Goal: Task Accomplishment & Management: Manage account settings

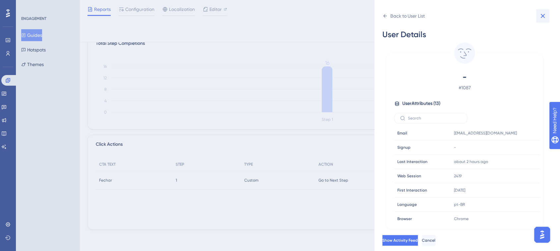
click at [545, 16] on icon at bounding box center [543, 16] width 8 height 8
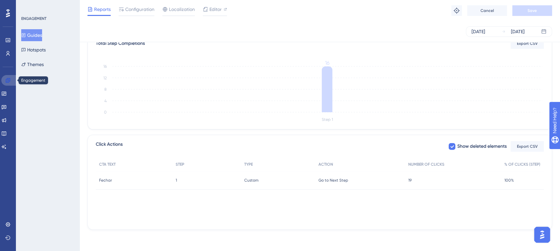
click at [8, 78] on icon at bounding box center [7, 80] width 5 height 5
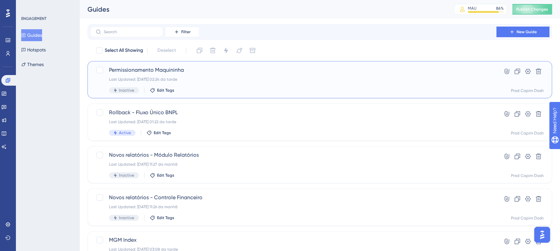
click at [234, 66] on span "Permissionamento Maquininha" at bounding box center [293, 70] width 369 height 8
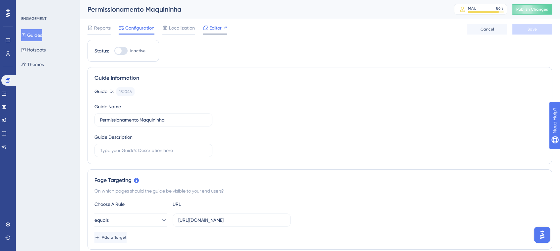
click at [212, 29] on span "Editor" at bounding box center [216, 28] width 12 height 8
click at [7, 105] on link at bounding box center [3, 106] width 5 height 11
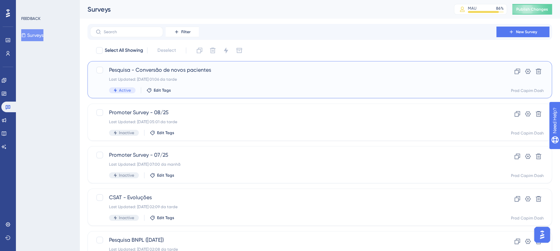
click at [254, 84] on div "Pesquisa - Conversão de novos pacientes Last Updated: 16.09.2025 01:06 da tarde…" at bounding box center [293, 79] width 369 height 27
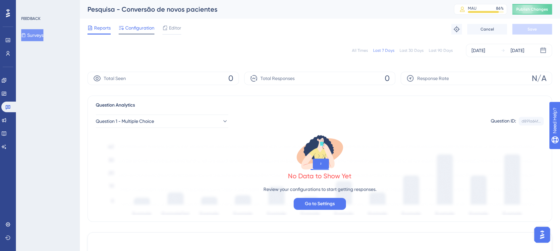
click at [129, 28] on span "Configuration" at bounding box center [139, 28] width 29 height 8
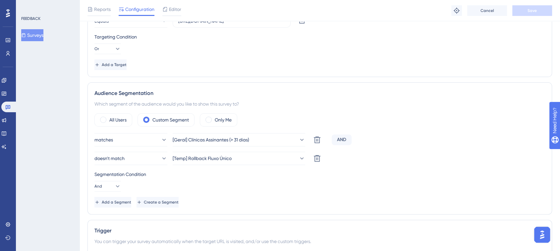
scroll to position [221, 0]
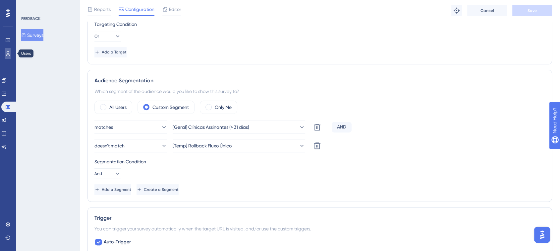
click at [11, 53] on link at bounding box center [7, 53] width 5 height 11
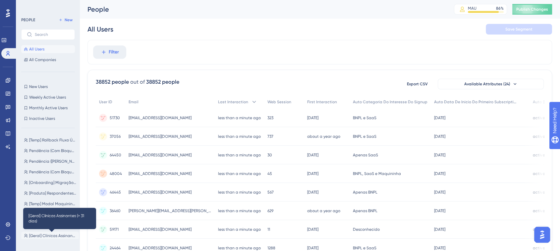
click at [56, 235] on span "[Geral] Clínicas Assinantes (> 31 dias)" at bounding box center [52, 235] width 47 height 5
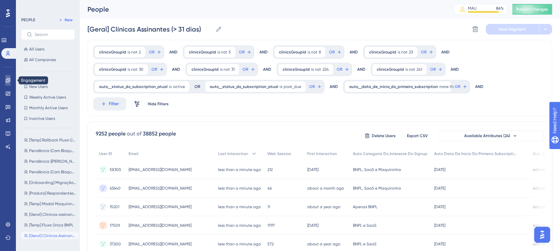
click at [11, 79] on link at bounding box center [7, 80] width 5 height 11
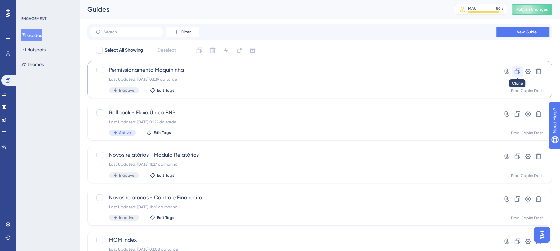
click at [514, 70] on icon at bounding box center [517, 71] width 7 height 7
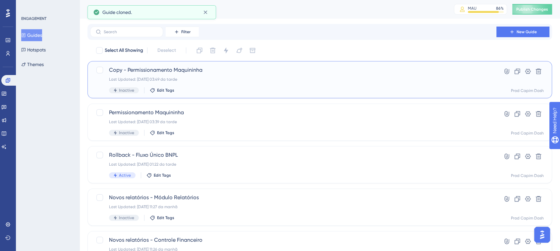
click at [201, 75] on div "Copy - Permissionamento Maquininha Last Updated: 16.09.2025 03:49 da tarde Inac…" at bounding box center [293, 79] width 369 height 27
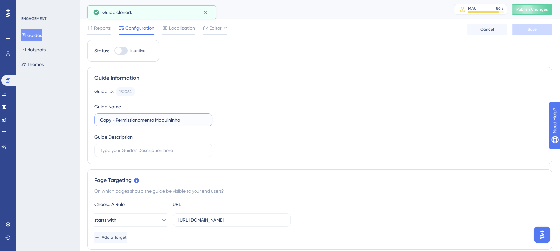
drag, startPoint x: 154, startPoint y: 118, endPoint x: 96, endPoint y: 113, distance: 58.6
click at [96, 113] on div "Guide Name Copy - Permissionamento Maquininha" at bounding box center [154, 114] width 118 height 24
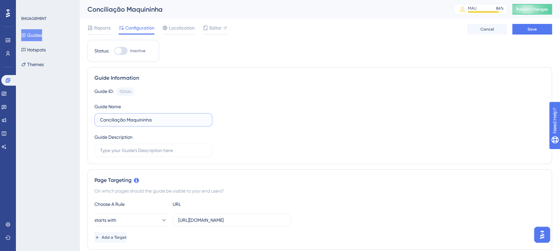
type input "Conciliação Maquininha"
click at [310, 113] on div "Guide ID: 152064 Copy Guide Name Conciliação Maquininha Guide Description" at bounding box center [320, 122] width 451 height 70
click at [211, 28] on span "Editor" at bounding box center [216, 28] width 12 height 8
click at [152, 119] on input "Copy - Permissionamento Maquininha" at bounding box center [153, 119] width 107 height 7
click at [138, 117] on input "Copy - Permissionamento Maquininha" at bounding box center [153, 119] width 107 height 7
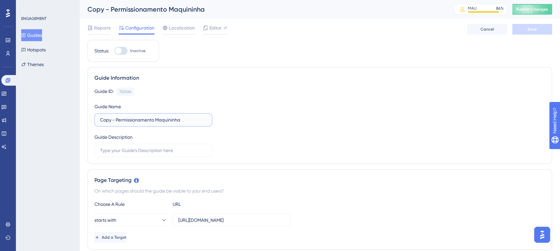
click at [138, 117] on input "Copy - Permissionamento Maquininha" at bounding box center [153, 119] width 107 height 7
type input "Conciliação Maquininha"
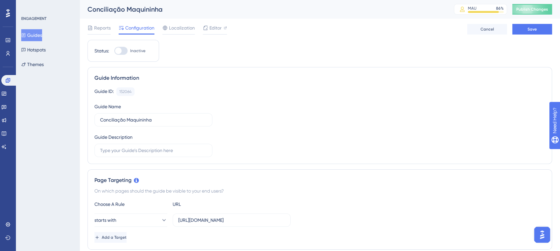
click at [530, 36] on div "Reports Configuration Localization Editor Cancel Save" at bounding box center [320, 29] width 465 height 21
click at [529, 30] on span "Save" at bounding box center [532, 29] width 9 height 5
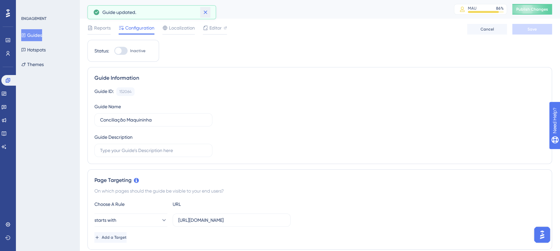
click at [204, 11] on icon at bounding box center [206, 13] width 4 height 4
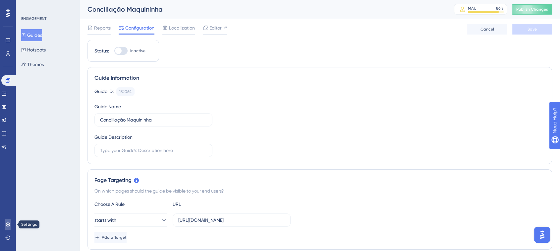
click at [9, 223] on icon at bounding box center [7, 224] width 5 height 5
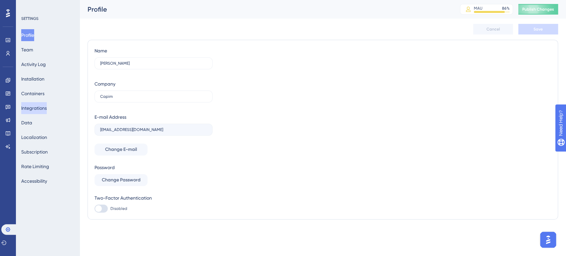
click at [39, 108] on button "Integrations" at bounding box center [34, 108] width 26 height 12
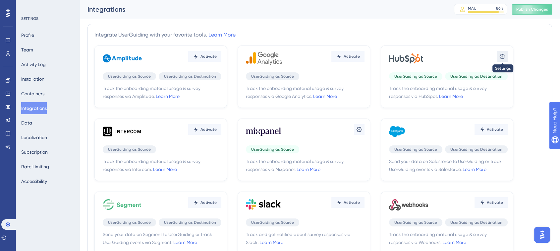
click at [504, 58] on icon at bounding box center [502, 56] width 7 height 7
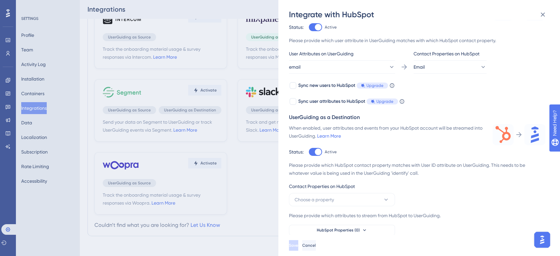
scroll to position [95, 0]
click at [361, 230] on span "HubSpot Properties (979)" at bounding box center [338, 229] width 47 height 5
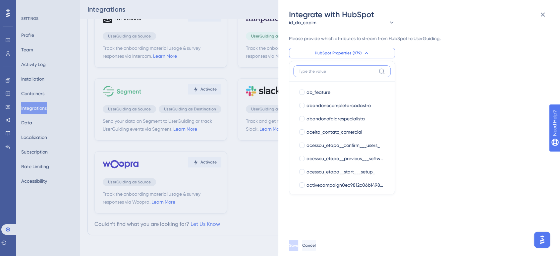
paste input "pos_order_created_at"
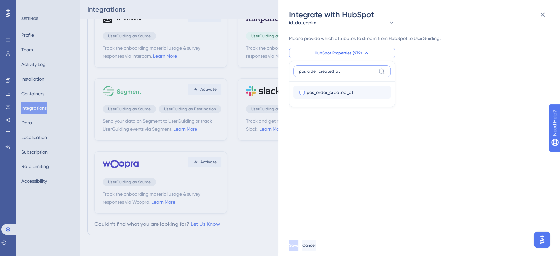
type input "pos_order_created_at"
click at [303, 92] on div at bounding box center [301, 92] width 5 height 5
checkbox input "true"
click at [352, 74] on input "pos_order_created_at" at bounding box center [337, 71] width 77 height 5
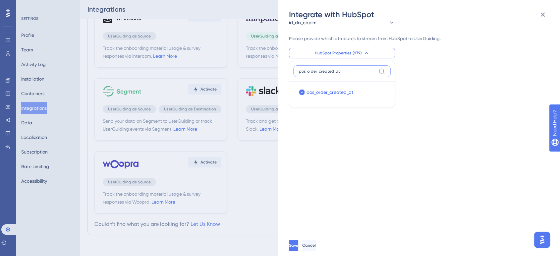
click at [352, 74] on input "pos_order_created_at" at bounding box center [337, 71] width 77 height 5
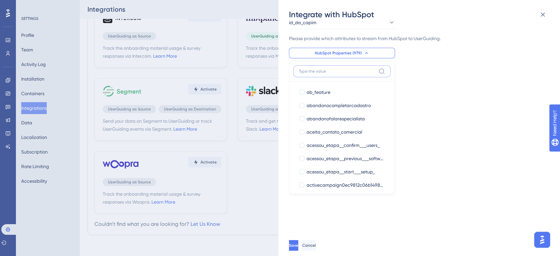
paste input "pos_confirmed_delivery_date"
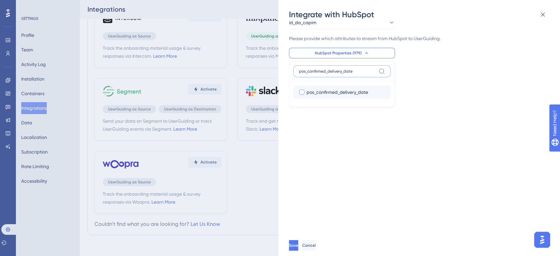
type input "pos_confirmed_delivery_date"
click at [300, 94] on div at bounding box center [301, 92] width 5 height 5
checkbox input "true"
click at [356, 54] on span "HubSpot Properties (979)" at bounding box center [338, 52] width 47 height 5
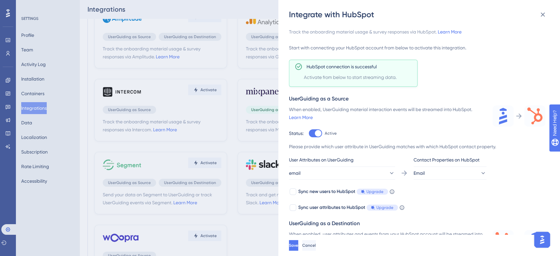
scroll to position [106, 0]
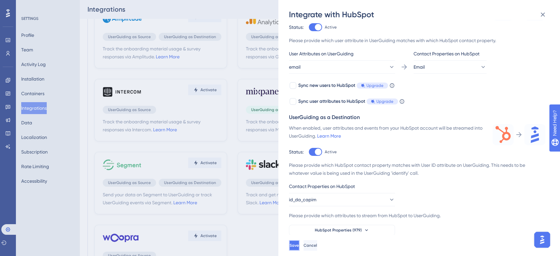
click at [299, 243] on span "Save" at bounding box center [294, 245] width 9 height 5
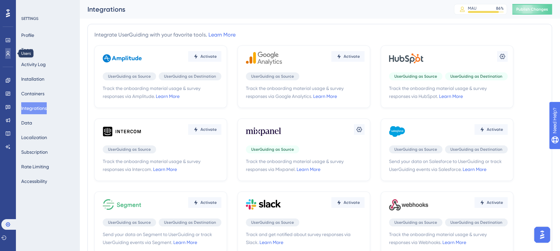
click at [9, 53] on icon at bounding box center [7, 53] width 5 height 5
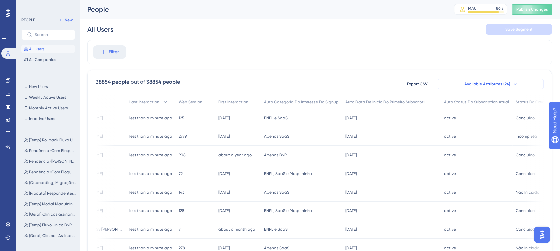
click at [496, 86] on span "Available Attributes (24)" at bounding box center [488, 83] width 46 height 5
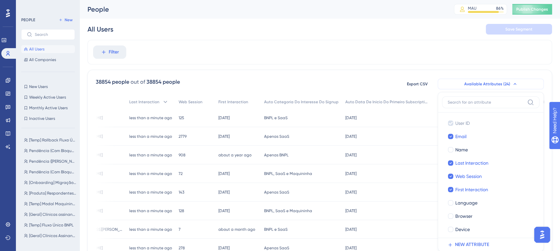
click at [499, 84] on span "Available Attributes (24)" at bounding box center [488, 83] width 46 height 5
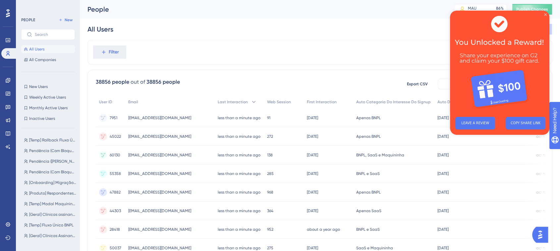
click at [546, 15] on icon "Close Preview" at bounding box center [546, 14] width 3 height 3
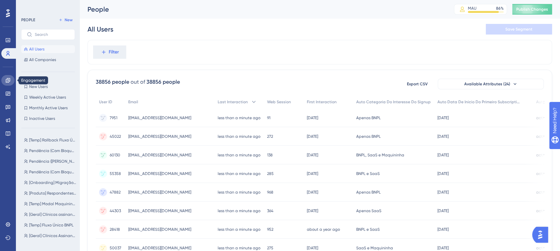
click at [9, 85] on link at bounding box center [7, 80] width 13 height 11
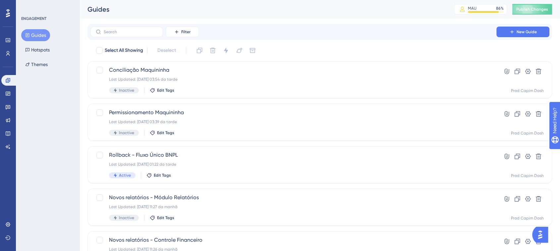
click at [560, 12] on div "Guides MAU 86 % Click to see add-on and upgrade options Publish Changes" at bounding box center [320, 9] width 481 height 19
click at [552, 10] on button "Publish Changes" at bounding box center [533, 9] width 40 height 11
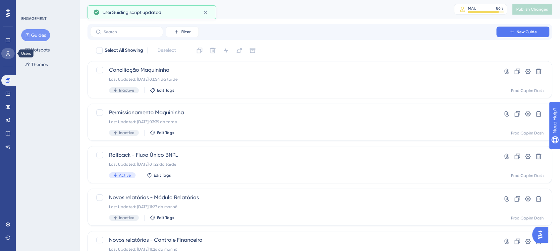
click at [4, 50] on link at bounding box center [7, 53] width 13 height 11
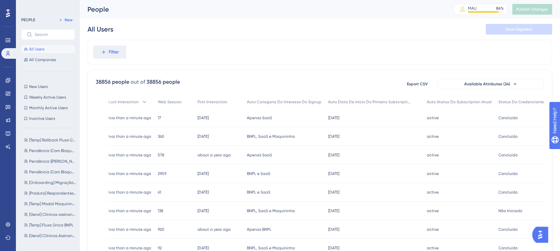
scroll to position [0, 5]
click at [496, 82] on span "Available Attributes (24)" at bounding box center [488, 83] width 46 height 5
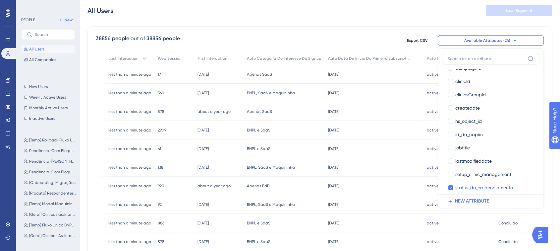
scroll to position [201, 0]
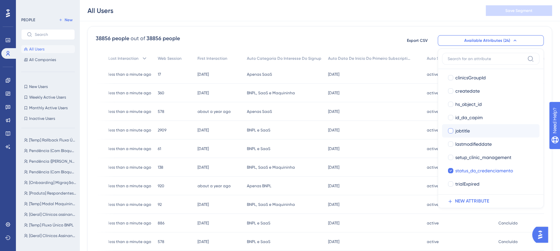
click at [466, 130] on div "jobtitle" at bounding box center [495, 131] width 79 height 8
checkbox input "true"
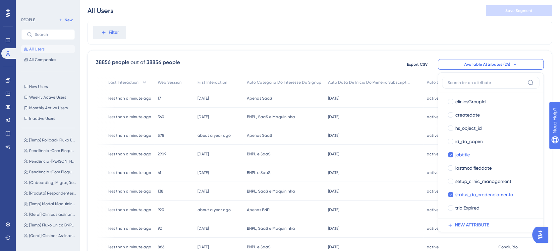
scroll to position [9, 5]
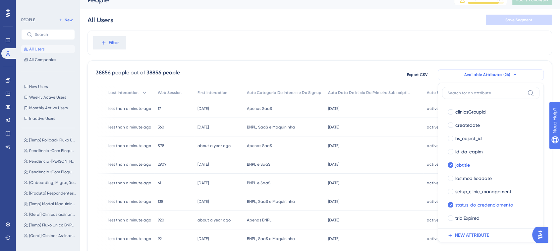
click at [491, 74] on span "Available Attributes (24)" at bounding box center [488, 74] width 46 height 5
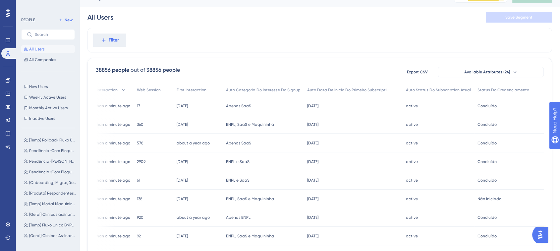
scroll to position [0, 5]
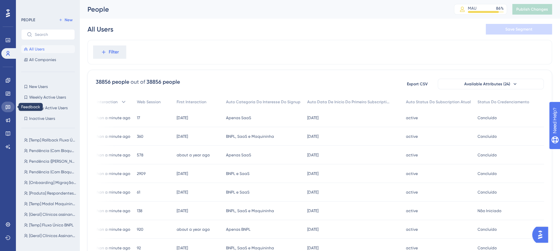
click at [7, 108] on icon at bounding box center [7, 106] width 5 height 5
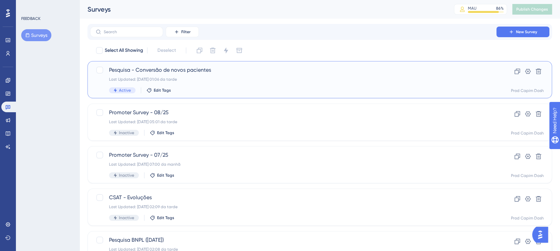
click at [226, 78] on div "Last Updated: 16.09.2025 01:06 da tarde" at bounding box center [293, 79] width 369 height 5
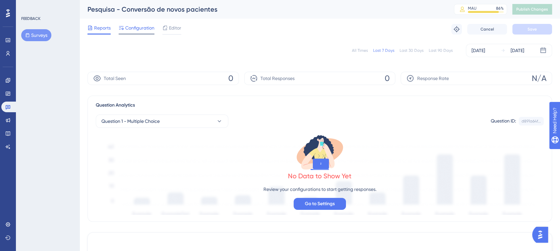
click at [145, 28] on span "Configuration" at bounding box center [139, 28] width 29 height 8
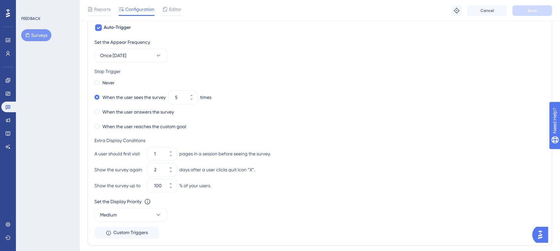
scroll to position [442, 0]
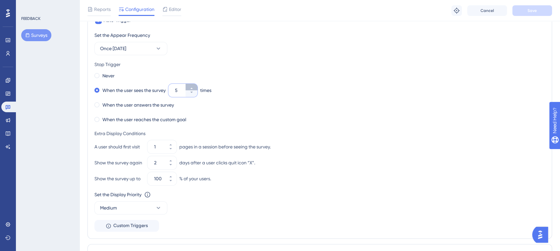
click at [191, 88] on icon at bounding box center [192, 88] width 4 height 4
type input "6"
click at [163, 103] on label "When the user answers the survey" at bounding box center [138, 105] width 72 height 8
click at [537, 9] on span "Save" at bounding box center [532, 10] width 9 height 5
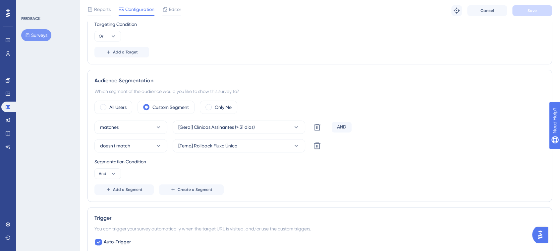
scroll to position [0, 0]
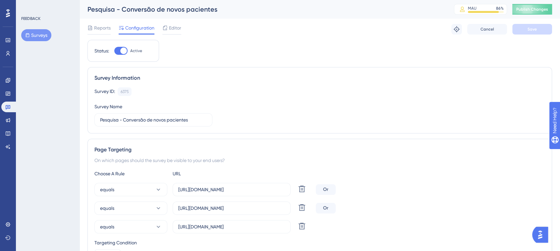
click at [537, 15] on div "Pesquisa - Conversão de novos pacientes MAU 86 % Click to see add-on and upgrad…" at bounding box center [320, 9] width 481 height 19
click at [537, 12] on button "Publish Changes" at bounding box center [533, 9] width 40 height 11
click at [102, 24] on span "Reports" at bounding box center [102, 28] width 17 height 8
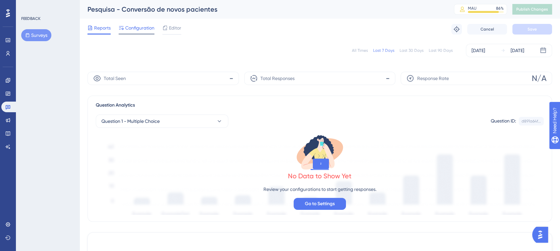
click at [135, 26] on span "Configuration" at bounding box center [139, 28] width 29 height 8
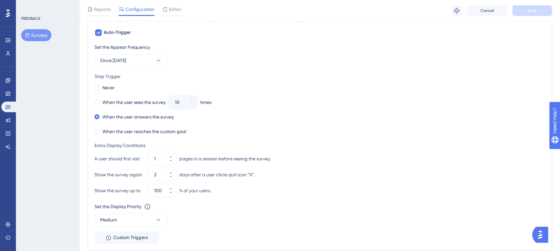
scroll to position [442, 0]
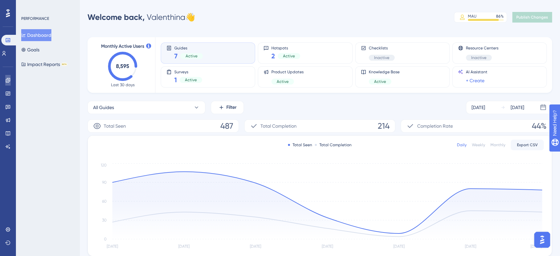
click at [7, 85] on link at bounding box center [7, 80] width 5 height 11
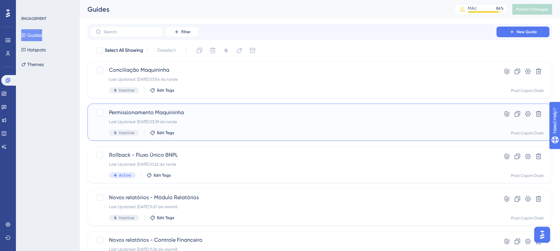
click at [204, 111] on span "Permissionamento Maquininha" at bounding box center [293, 112] width 369 height 8
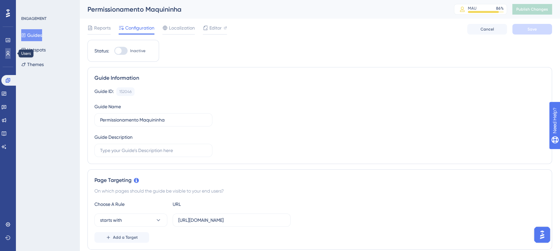
click at [6, 54] on icon at bounding box center [7, 53] width 5 height 5
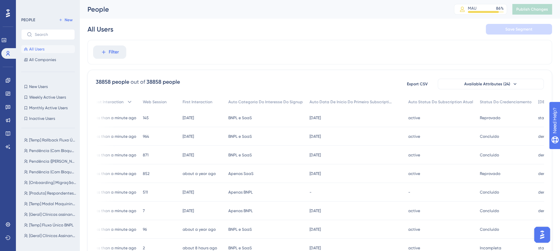
scroll to position [0, 5]
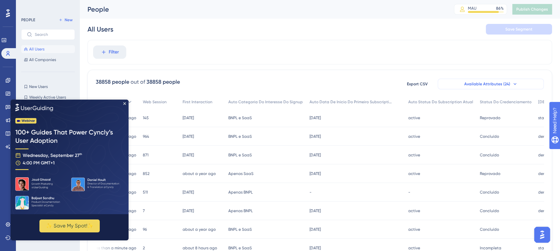
click at [500, 84] on span "Available Attributes (24)" at bounding box center [488, 83] width 46 height 5
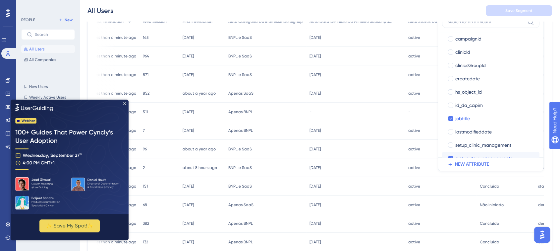
scroll to position [164, 0]
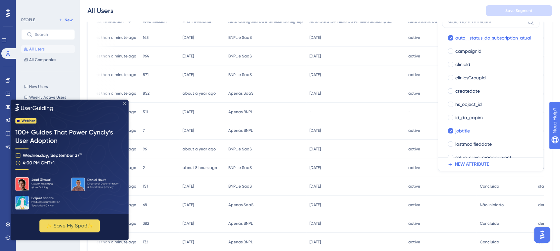
click at [124, 102] on icon "Close Preview" at bounding box center [124, 103] width 3 height 3
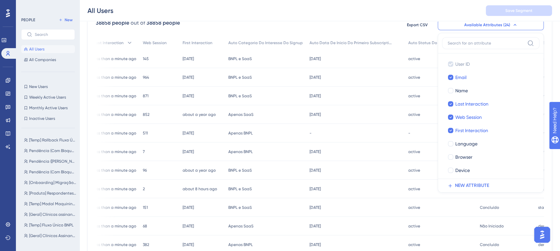
scroll to position [46, 5]
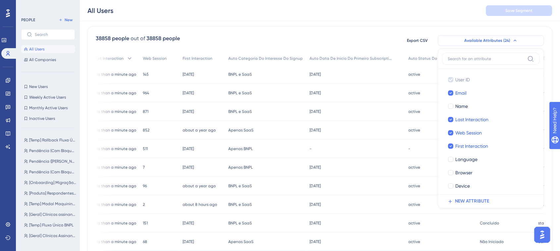
click at [511, 40] on button "Available Attributes (24)" at bounding box center [491, 40] width 106 height 11
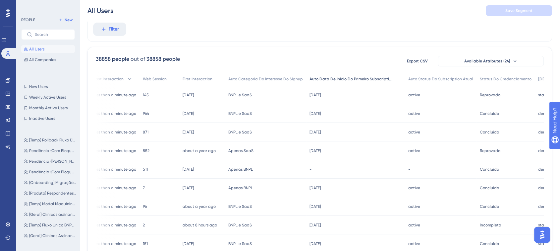
scroll to position [0, 5]
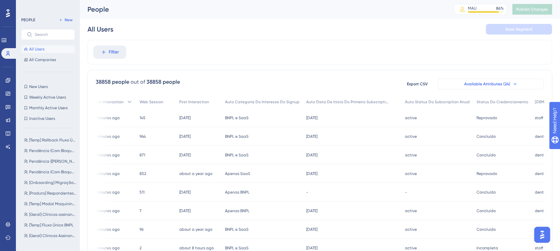
click at [484, 83] on span "Available Attributes (24)" at bounding box center [488, 83] width 46 height 5
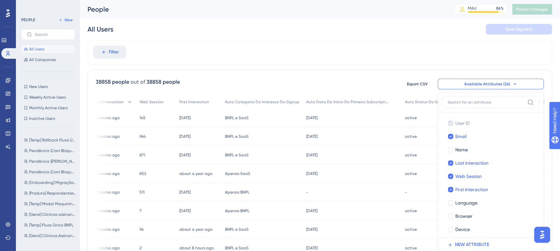
click at [476, 82] on span "Available Attributes (24)" at bounding box center [488, 83] width 46 height 5
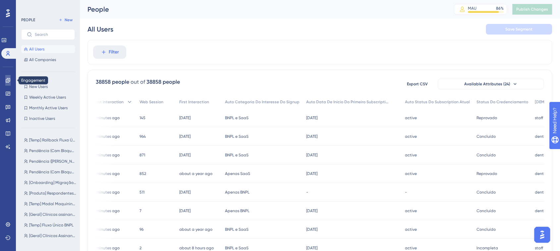
click at [10, 79] on icon at bounding box center [8, 80] width 4 height 4
